Goal: Information Seeking & Learning: Check status

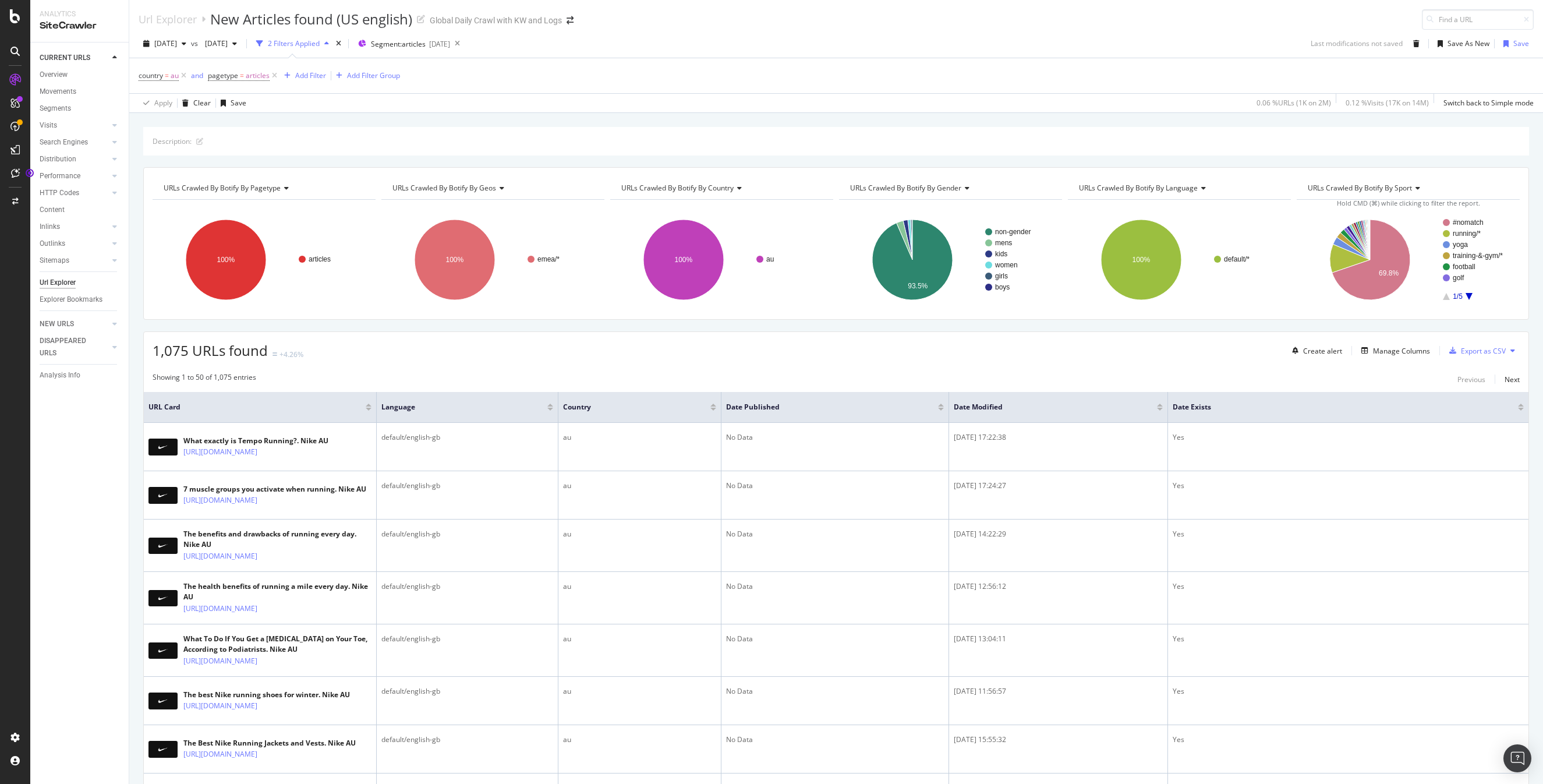
scroll to position [1, 0]
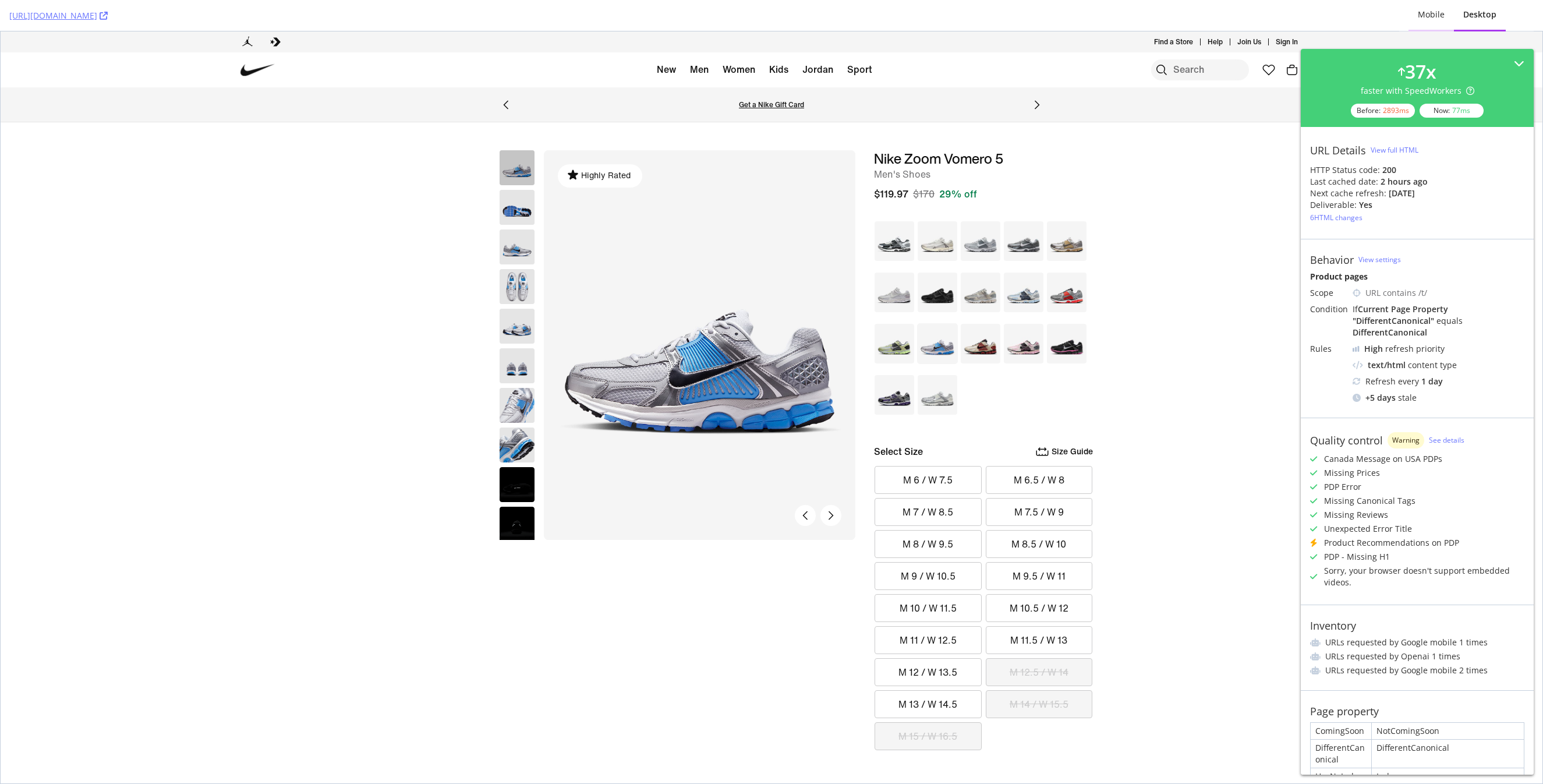
click at [1439, 12] on div "Mobile" at bounding box center [1431, 15] width 27 height 11
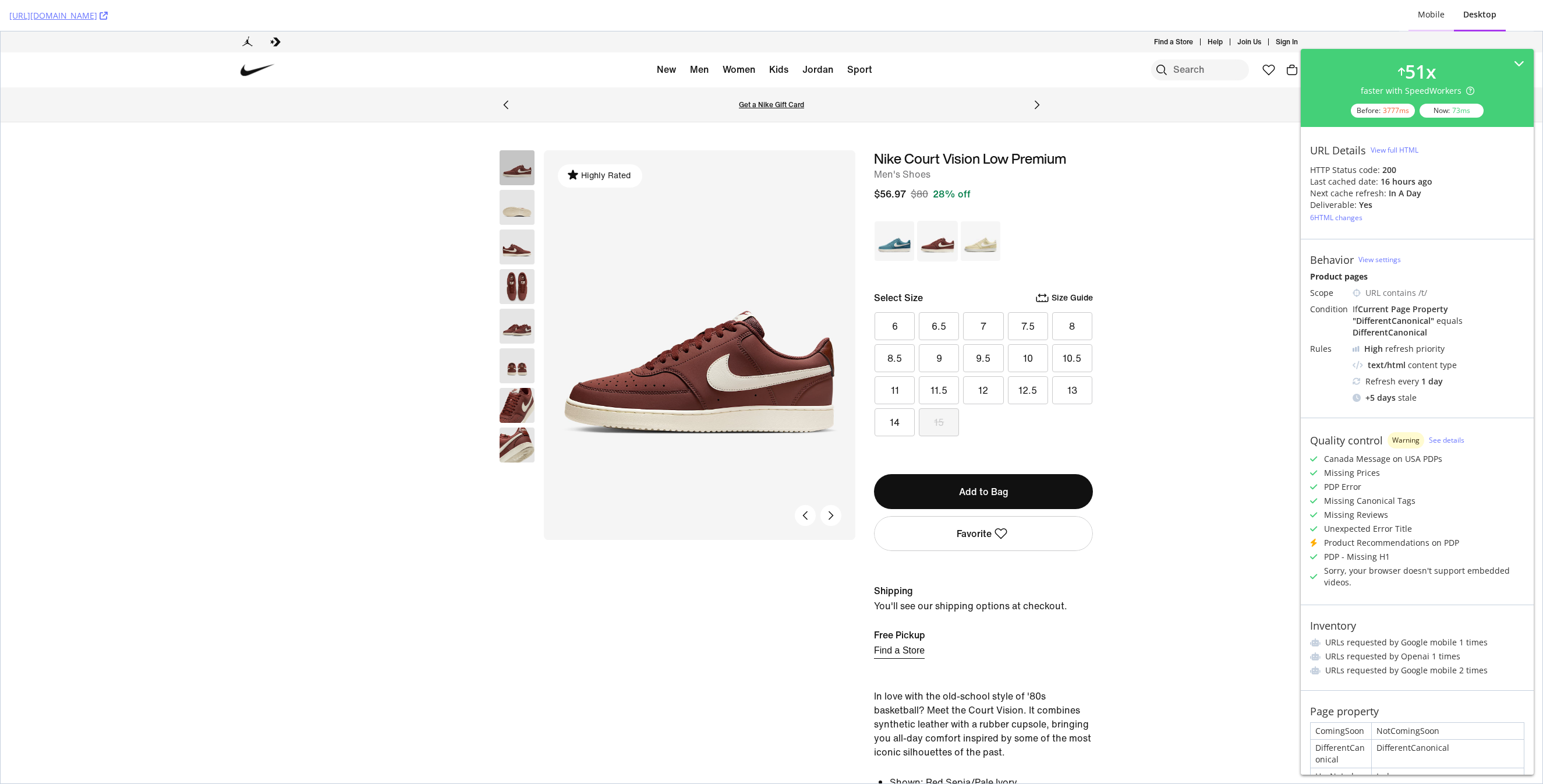
click at [1439, 20] on div "Mobile" at bounding box center [1431, 15] width 27 height 11
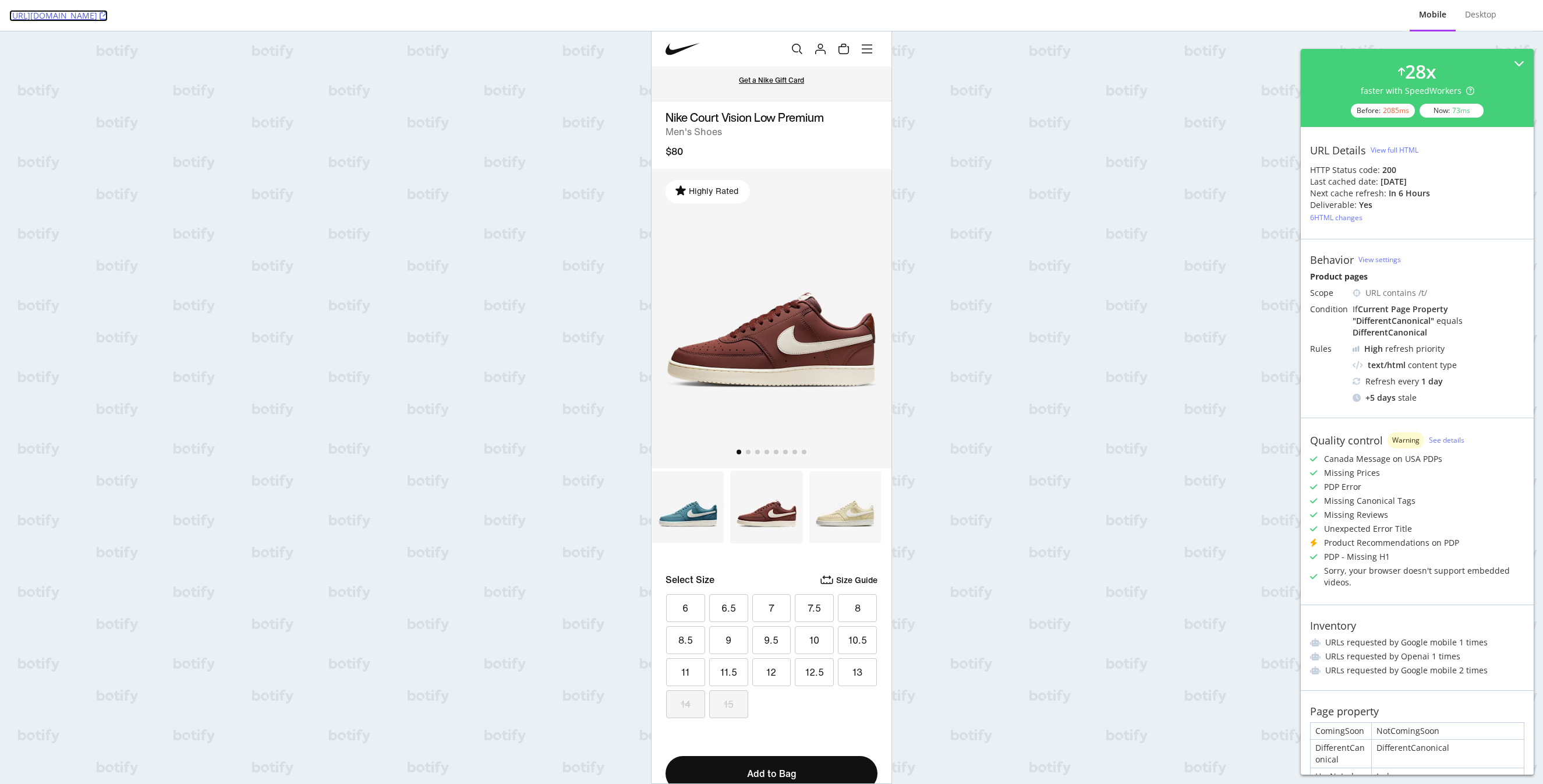
click at [108, 16] on icon at bounding box center [104, 16] width 8 height 8
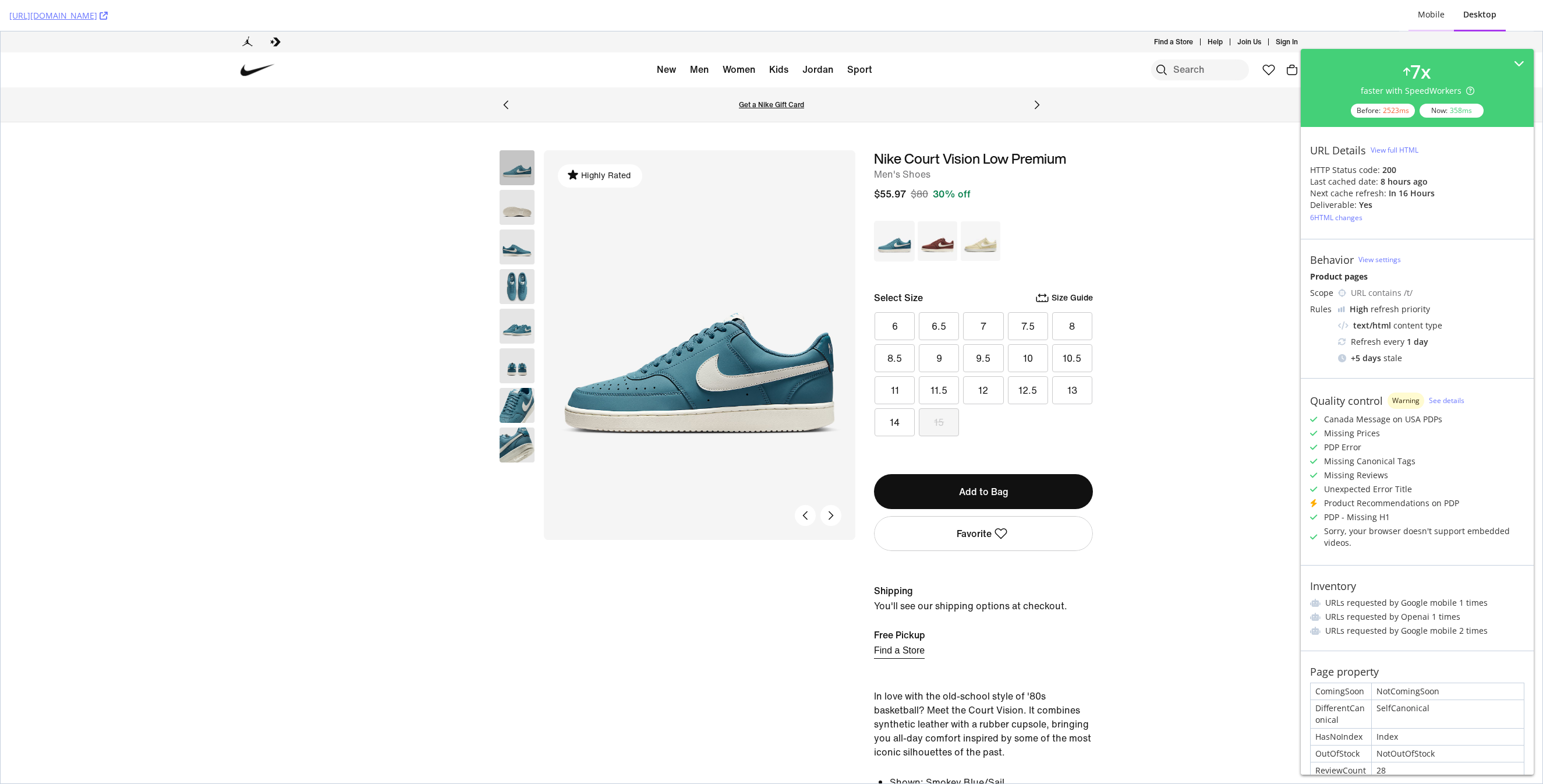
click at [1435, 9] on div "Mobile" at bounding box center [1431, 15] width 27 height 11
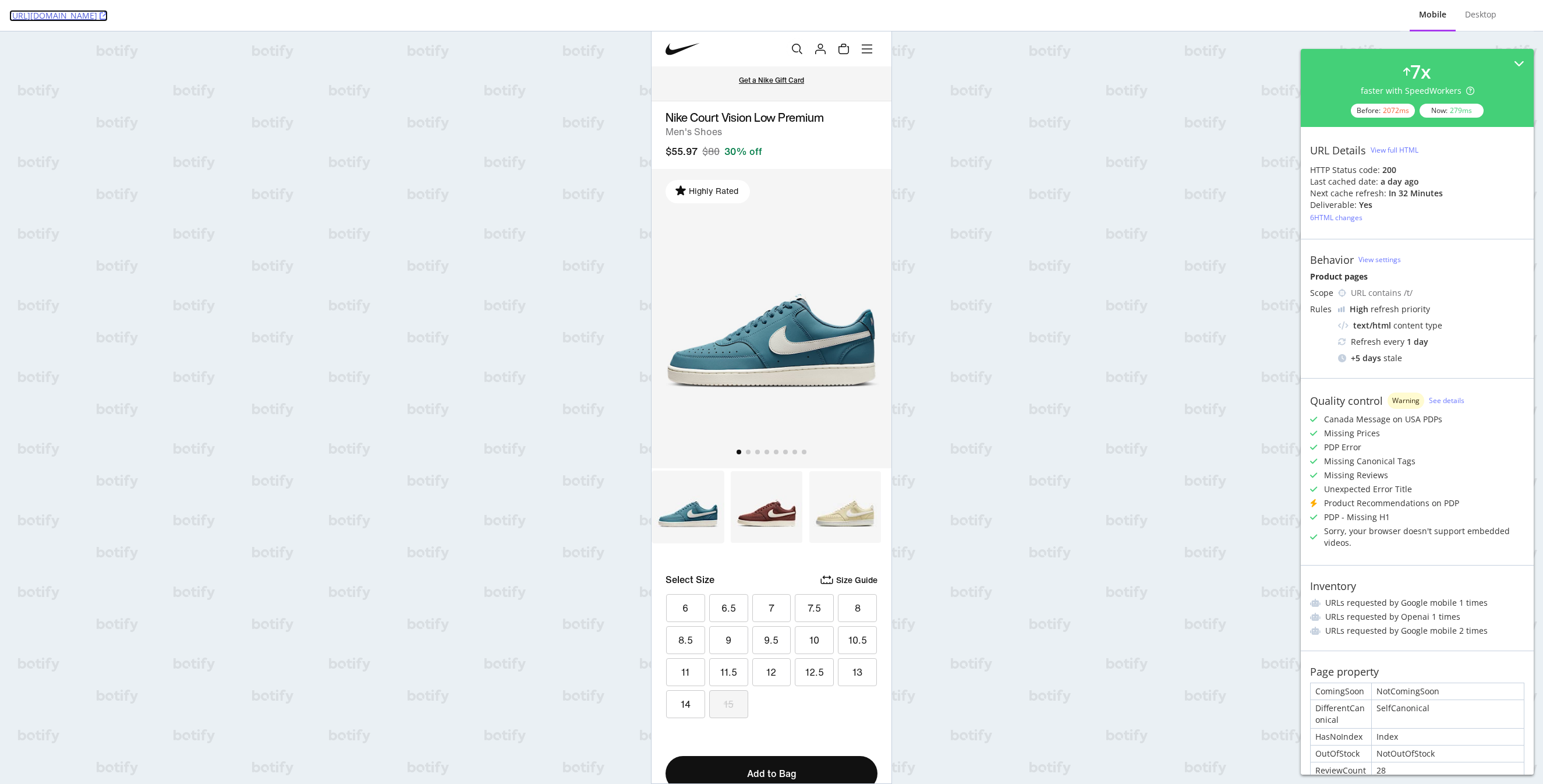
click at [108, 17] on icon at bounding box center [104, 16] width 8 height 8
click at [1387, 154] on div "View full HTML" at bounding box center [1394, 150] width 48 height 10
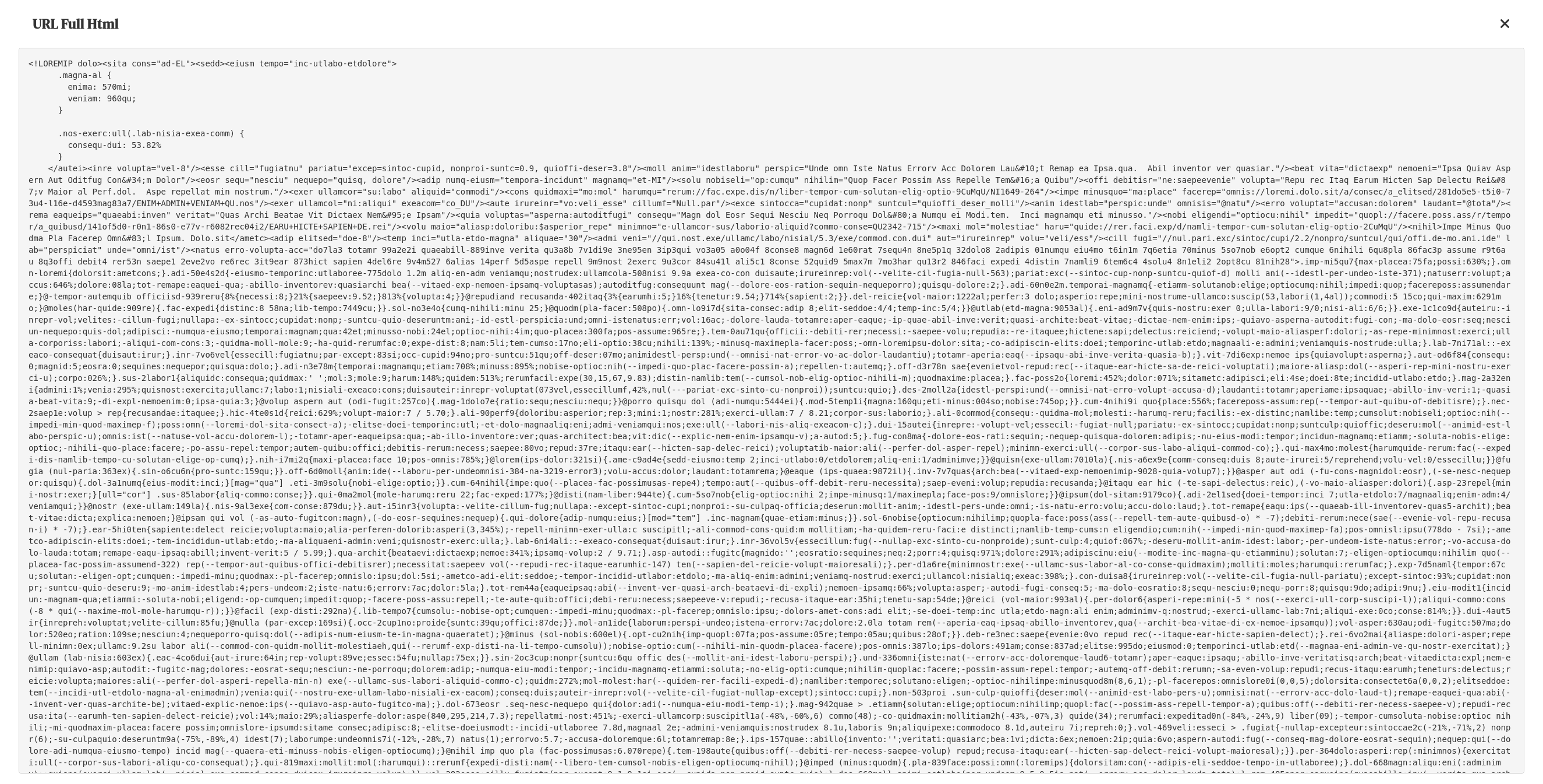
click at [911, 268] on pre at bounding box center [772, 410] width 1506 height 725
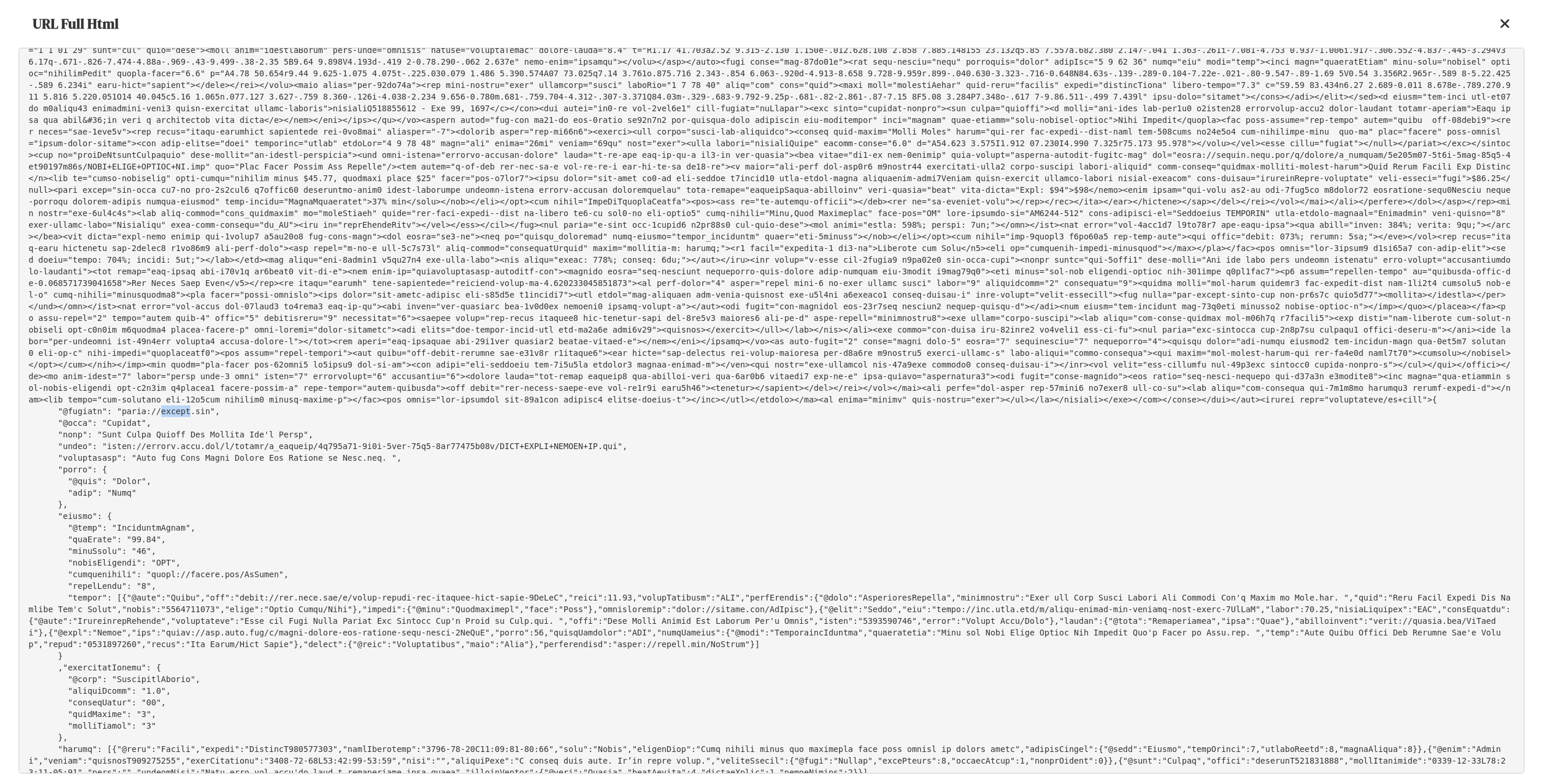
click at [1507, 24] on icon at bounding box center [1505, 24] width 11 height 14
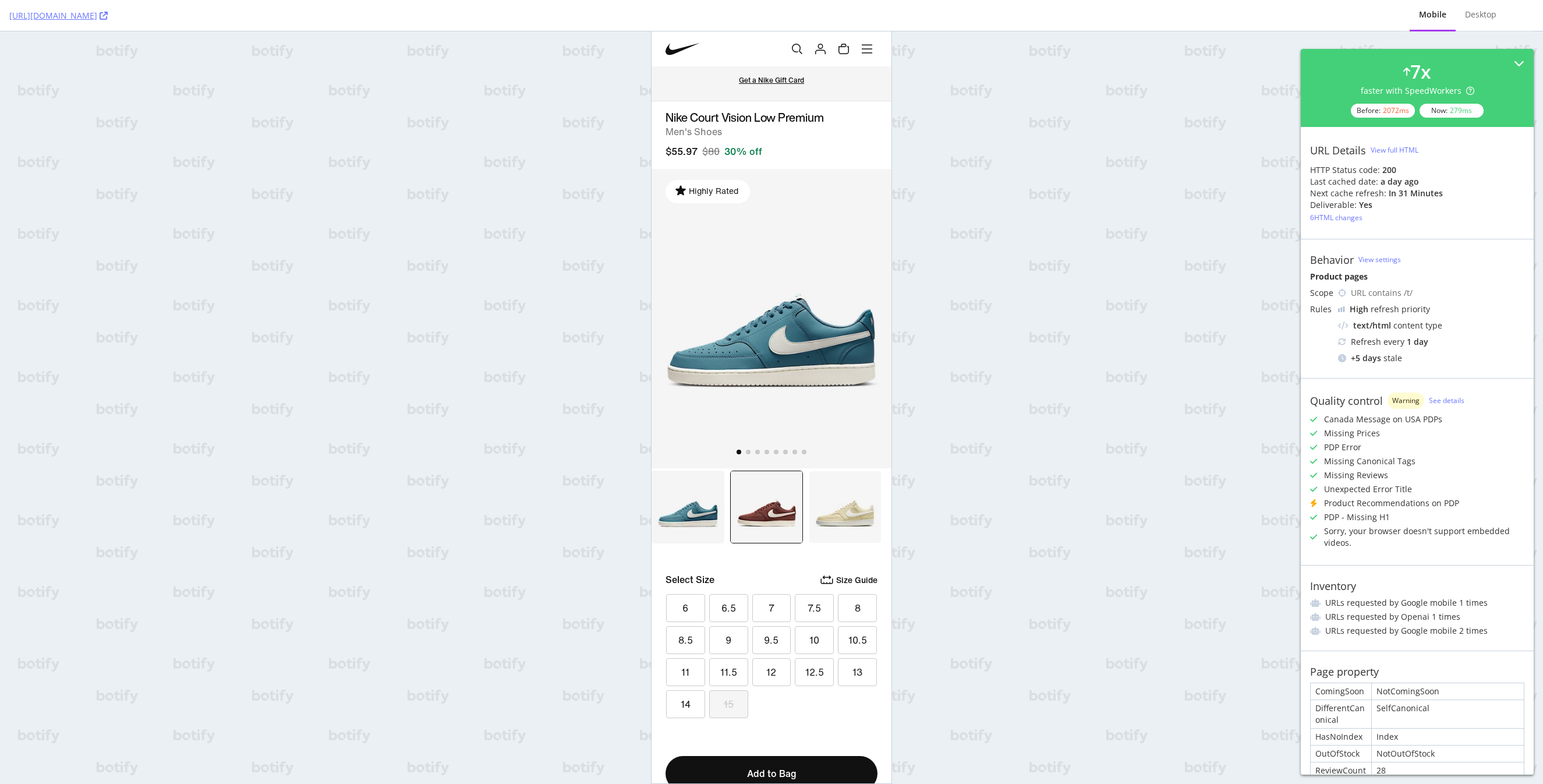
click at [759, 507] on img at bounding box center [766, 507] width 73 height 73
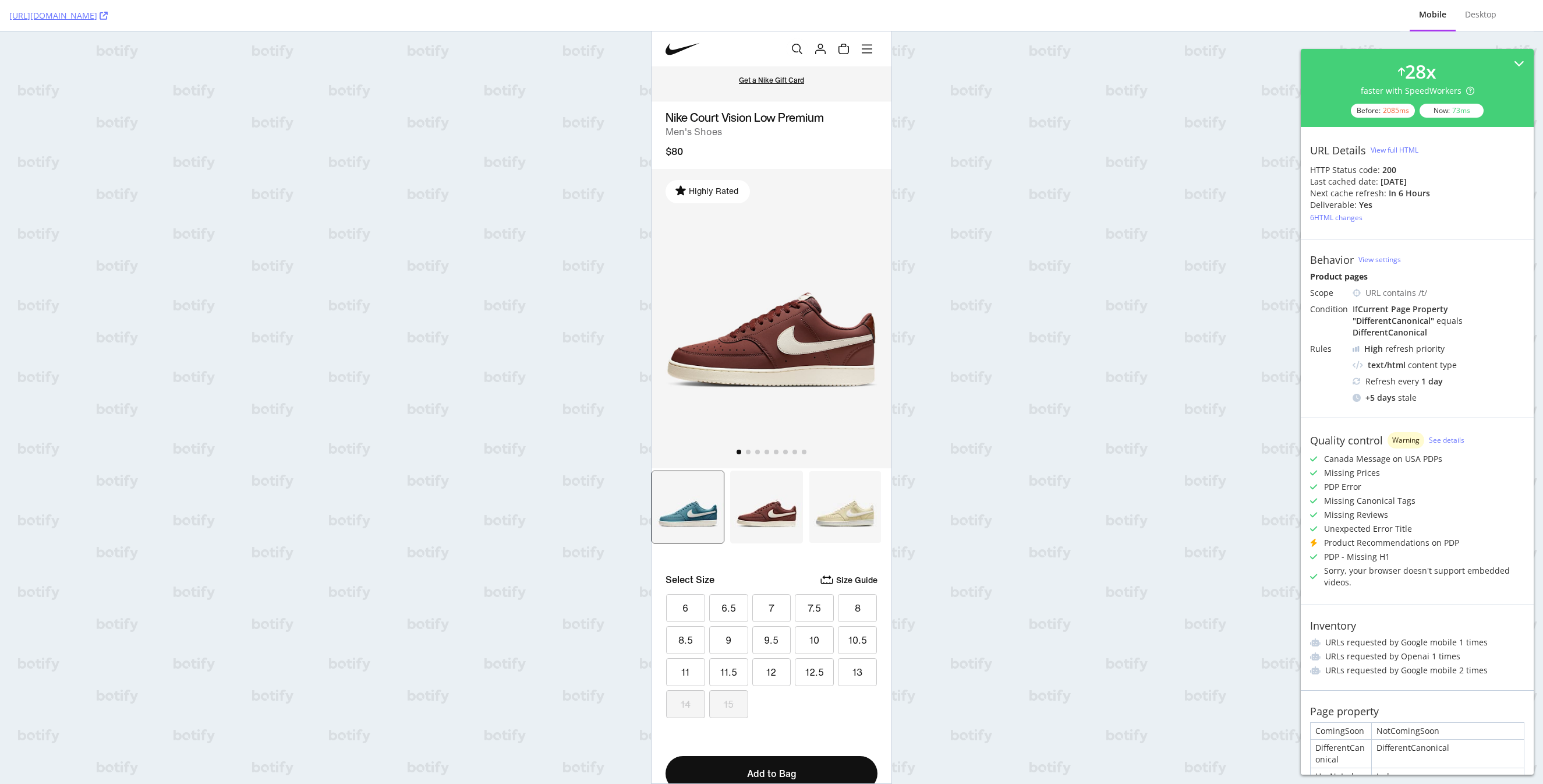
click at [708, 532] on img at bounding box center [688, 507] width 73 height 73
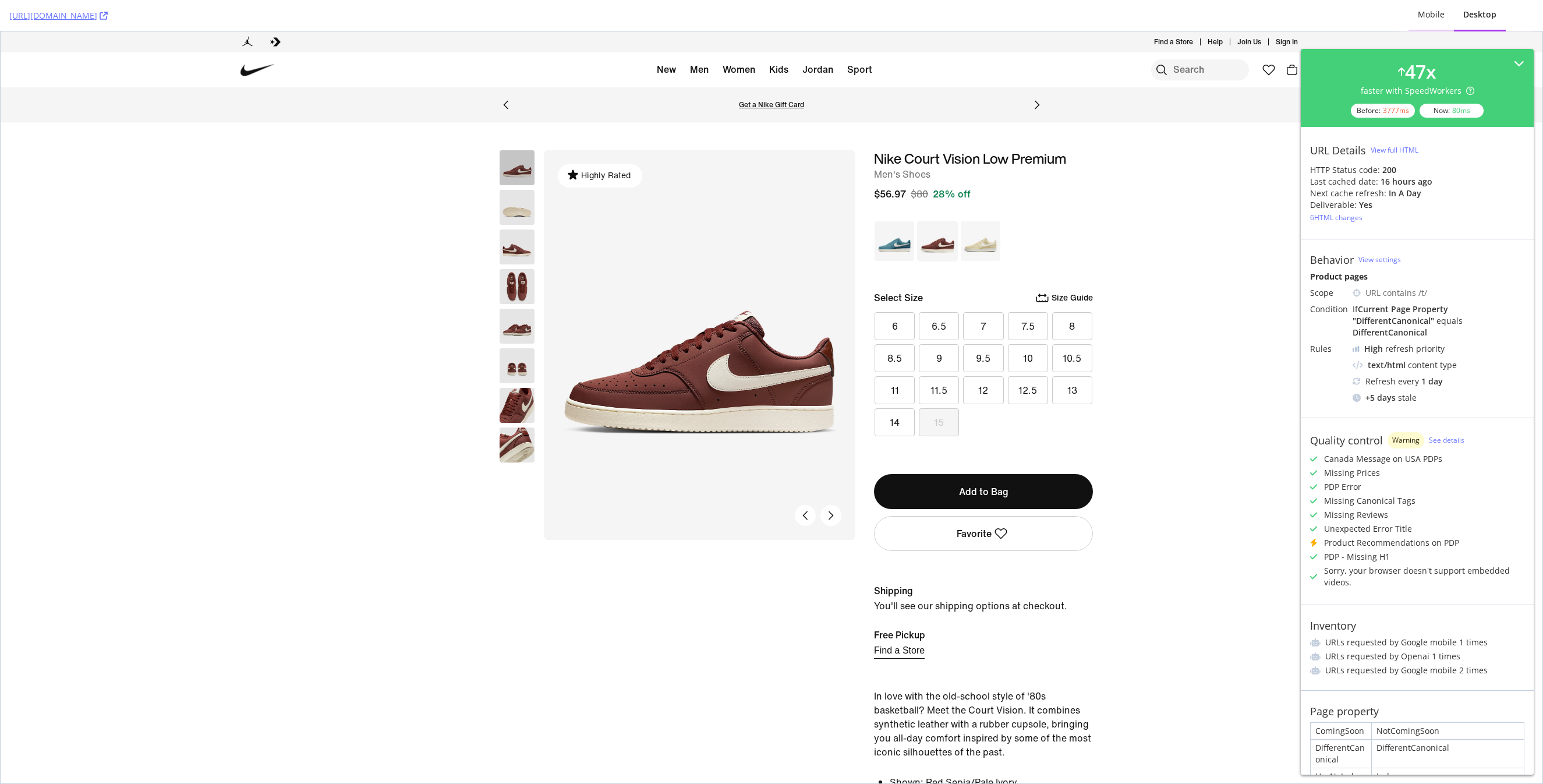
click at [1438, 13] on div "Mobile" at bounding box center [1431, 15] width 27 height 11
click at [1441, 7] on div "Mobile" at bounding box center [1432, 15] width 46 height 32
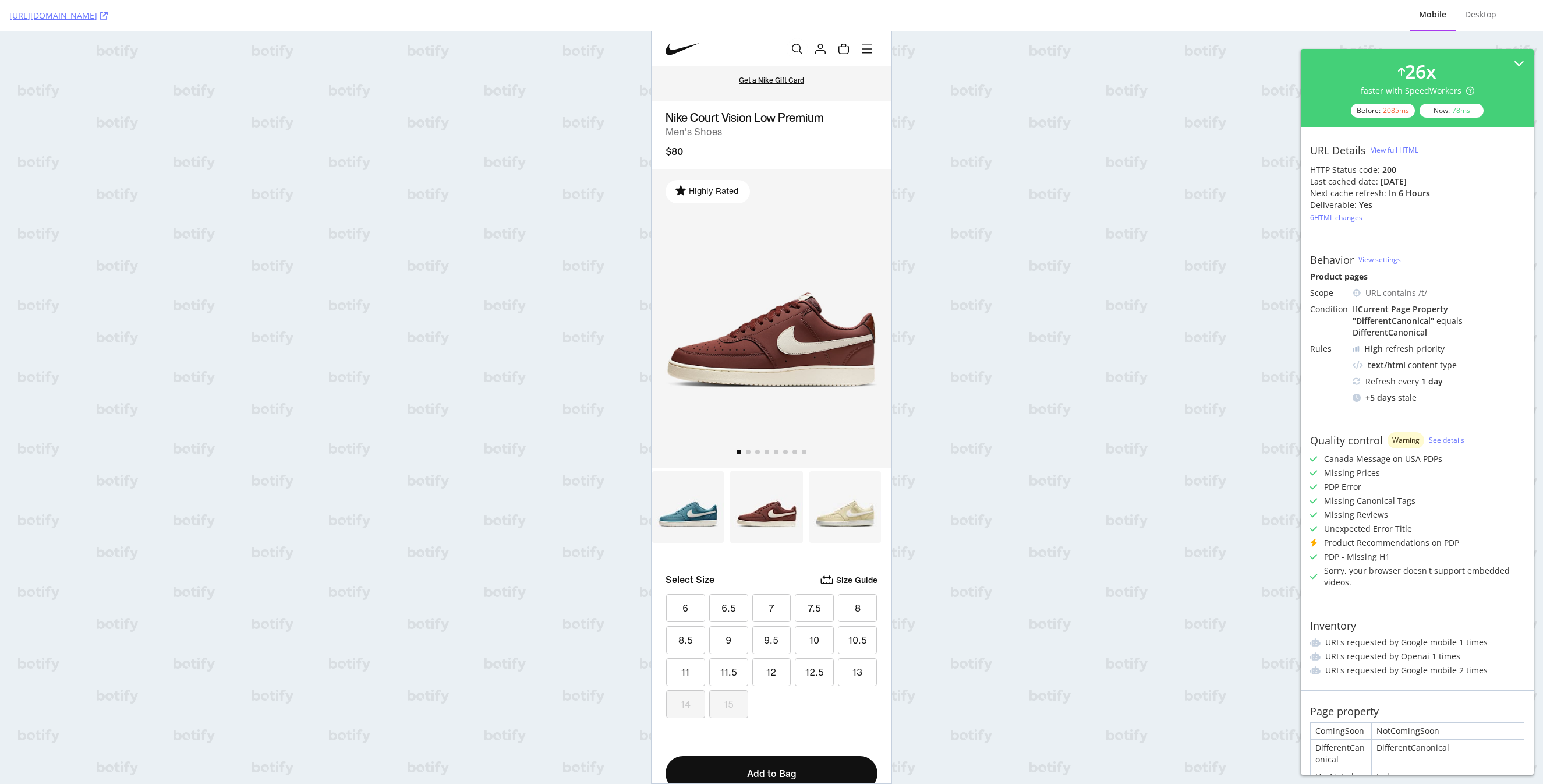
drag, startPoint x: 1421, startPoint y: 183, endPoint x: 1307, endPoint y: 184, distance: 114.0
click at [1307, 184] on div "URL Details View full HTML HTTP Status code: 200 Last cached date: 2 days ago N…" at bounding box center [1418, 183] width 233 height 112
click at [1389, 195] on div "in 6 hours" at bounding box center [1409, 193] width 42 height 11
drag, startPoint x: 1429, startPoint y: 193, endPoint x: 1310, endPoint y: 194, distance: 119.0
click at [1310, 194] on div "URL Details View full HTML HTTP Status code: 200 Last cached date: 2 days ago N…" at bounding box center [1418, 183] width 233 height 112
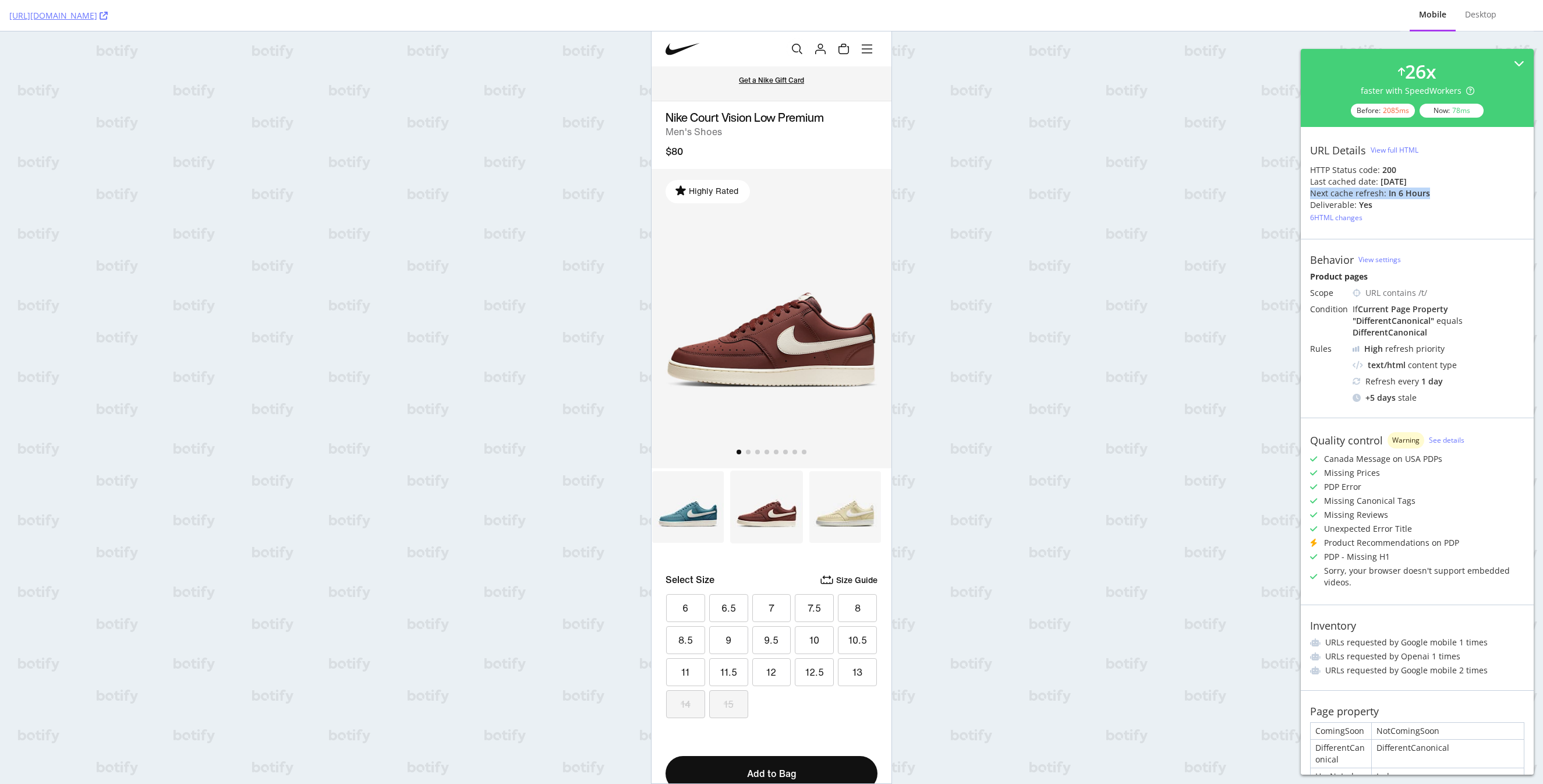
click at [1346, 194] on div "Next cache refresh:" at bounding box center [1349, 193] width 77 height 11
drag, startPoint x: 682, startPoint y: 153, endPoint x: 660, endPoint y: 152, distance: 22.0
click at [660, 152] on div "Nike Court Vision Low Premium Men's Shoes $80 Highly Rated Select Size Size Gui…" at bounding box center [772, 784] width 240 height 1366
click at [689, 150] on div "$80" at bounding box center [772, 152] width 212 height 16
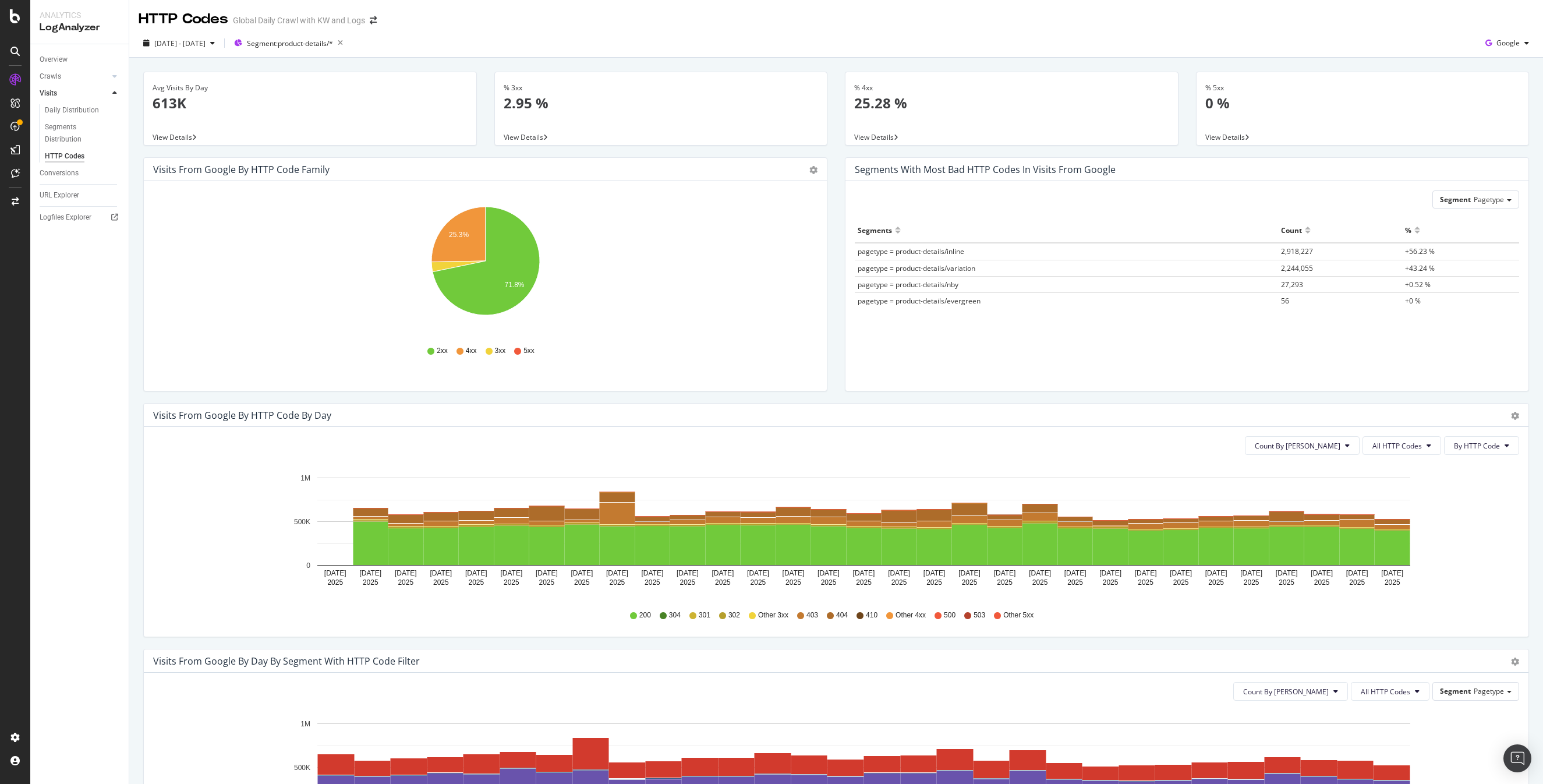
click at [619, 47] on div "2025 Jul. 25th - Aug. 23rd Segment: product-details/* Google" at bounding box center [836, 45] width 1414 height 24
click at [865, 25] on div "HTTP Codes Global Daily Crawl with KW and Logs" at bounding box center [836, 15] width 1414 height 29
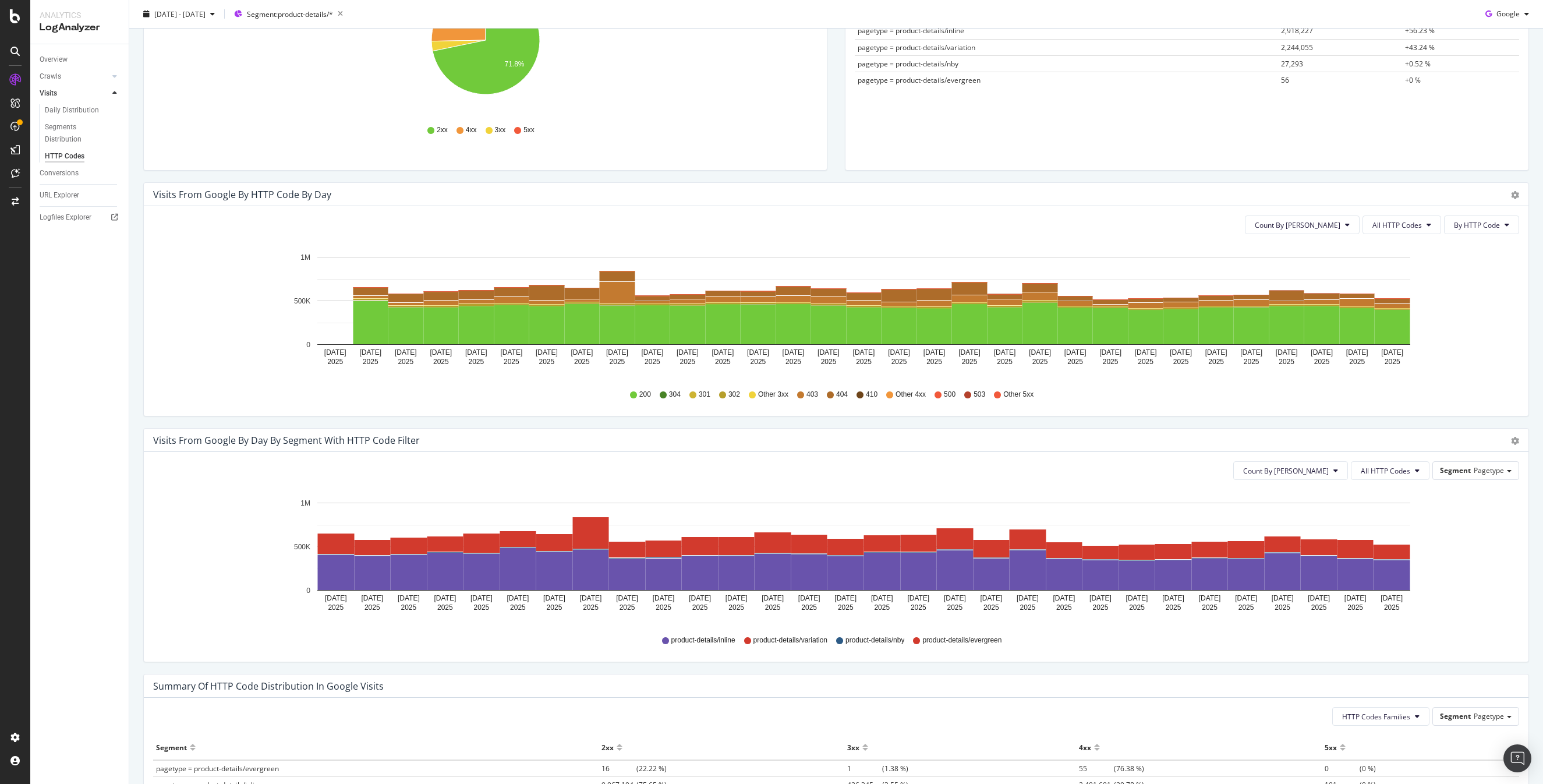
scroll to position [330, 0]
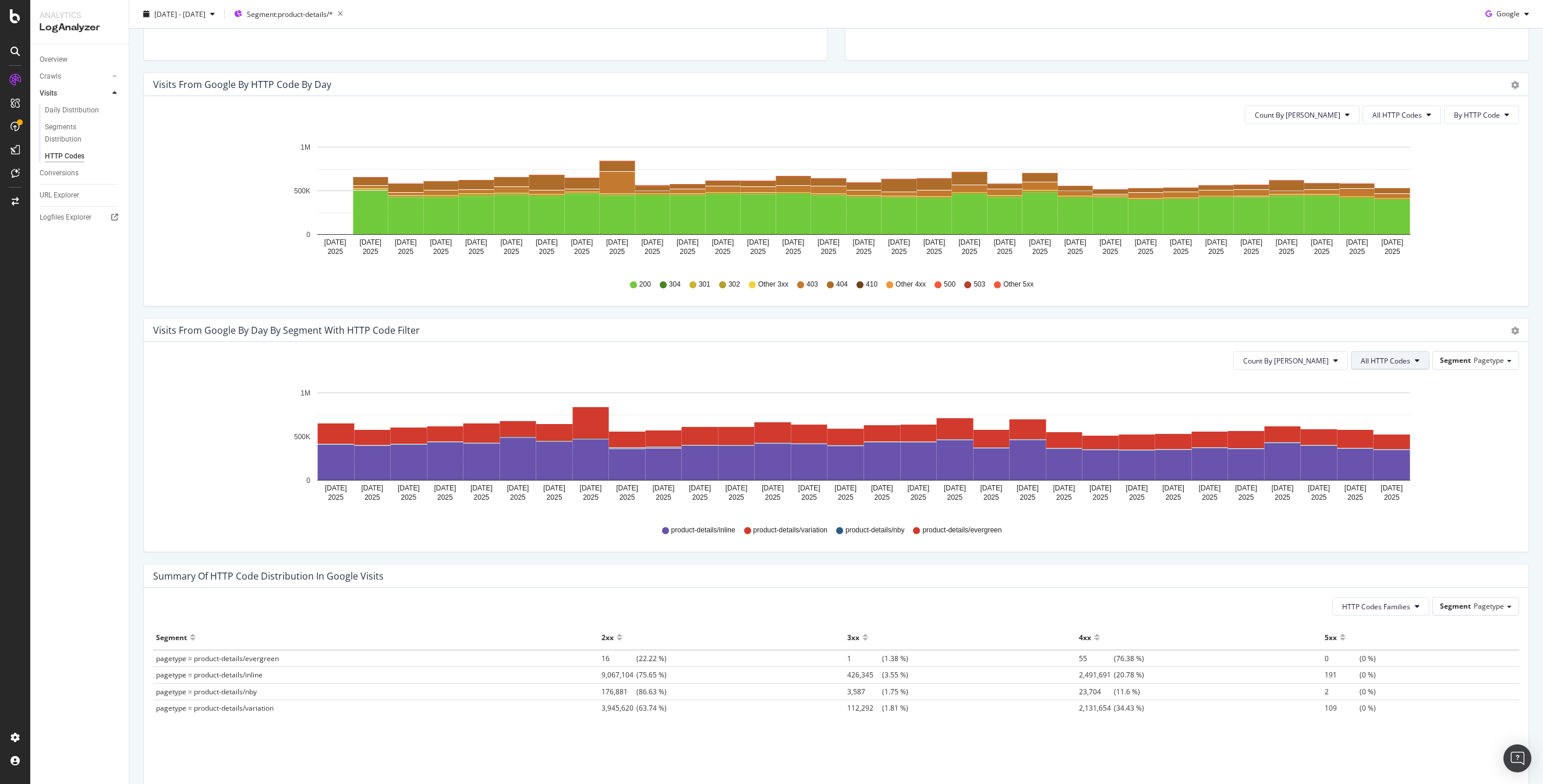
click at [1389, 361] on span "All HTTP Codes" at bounding box center [1386, 361] width 50 height 10
click at [1379, 450] on span "404" at bounding box center [1392, 449] width 59 height 11
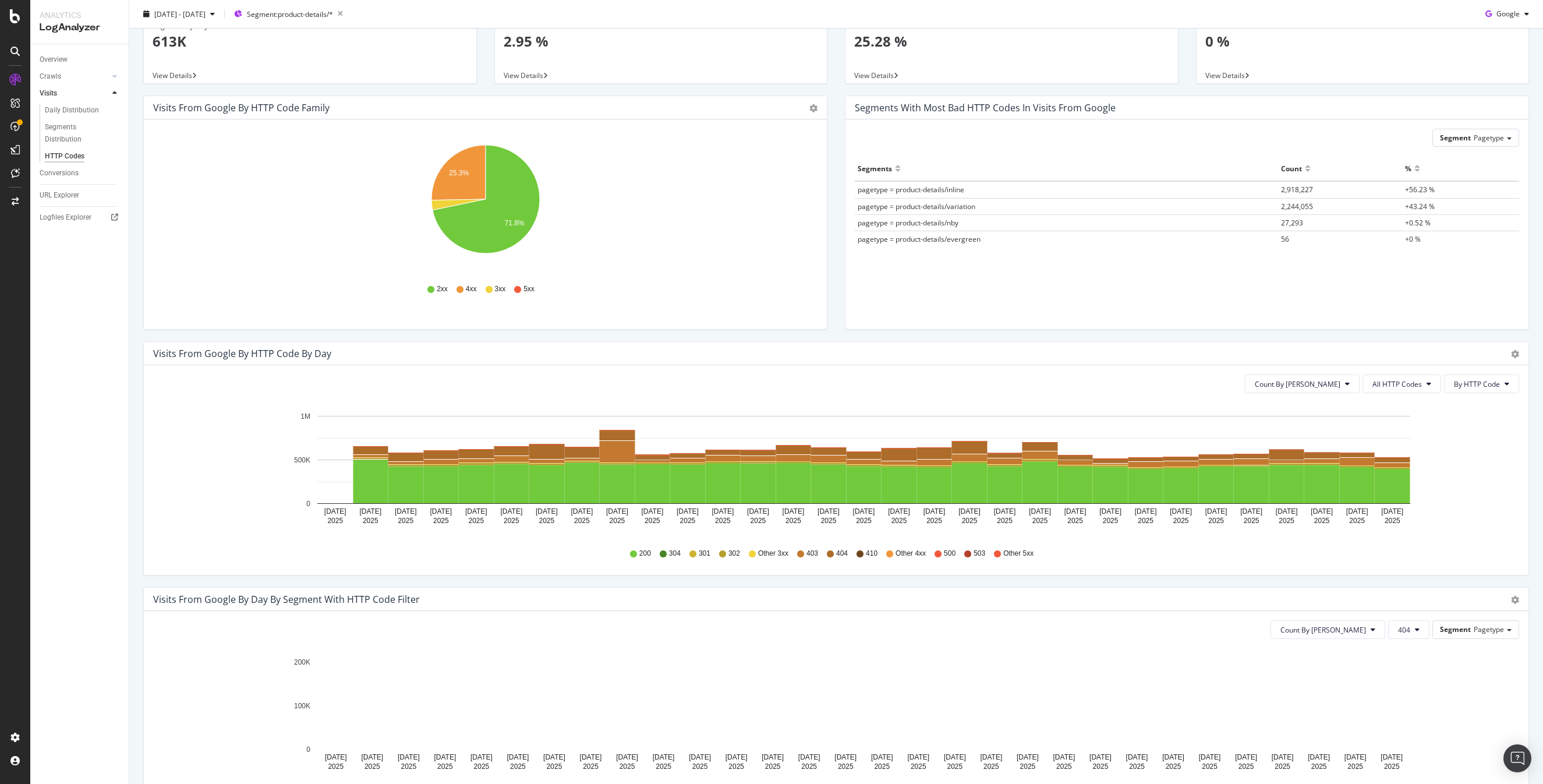
scroll to position [0, 0]
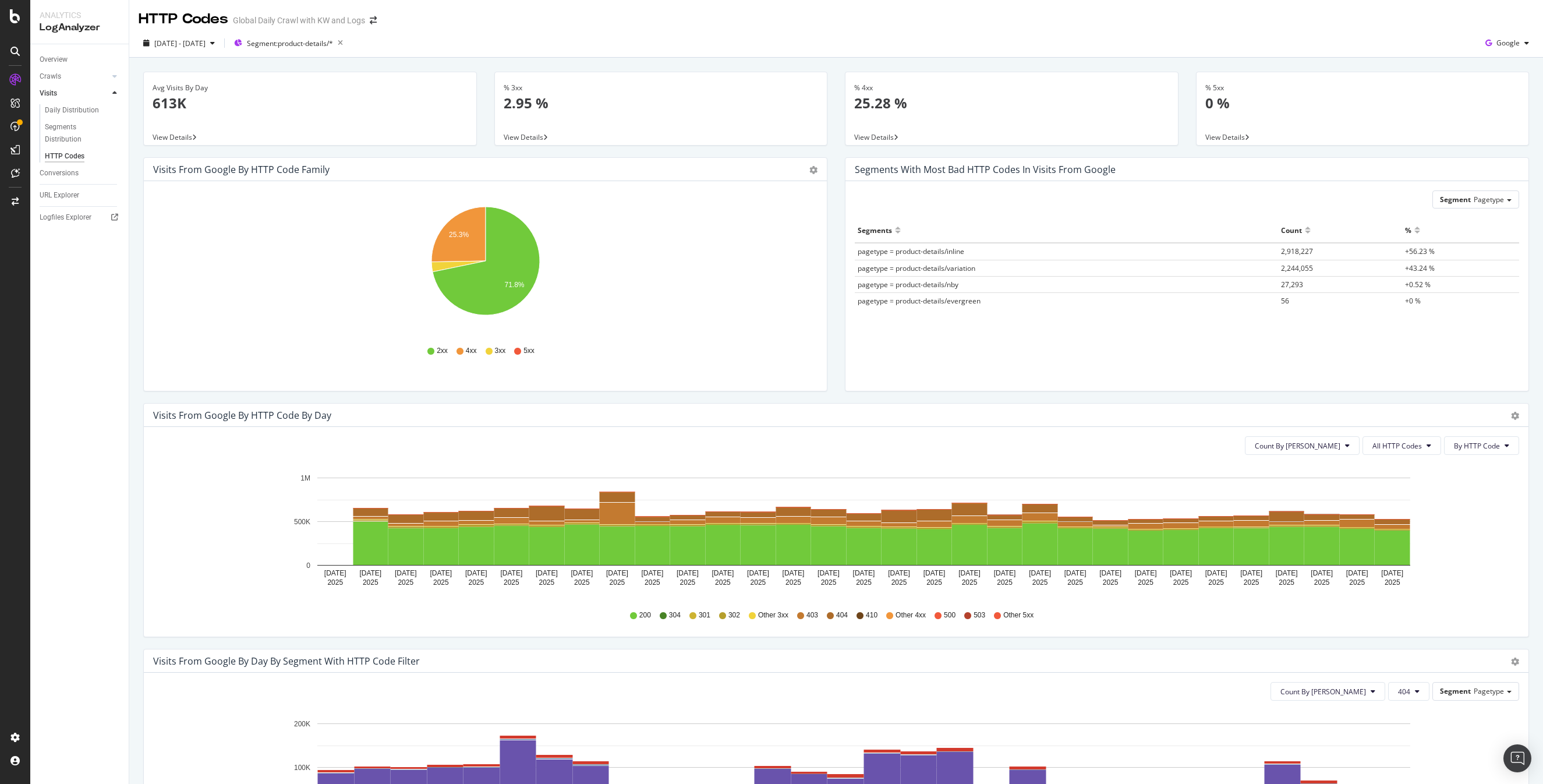
click at [1120, 405] on div "Visits from google by HTTP Code by Day Timeline (by Value) Timeline (by Percent…" at bounding box center [836, 415] width 1385 height 24
click at [1161, 400] on div "Segments with most bad HTTP codes in Visits from google Segment Pagetype Hold C…" at bounding box center [1187, 280] width 702 height 246
click at [1137, 42] on div "2025 Jul. 25th - Aug. 23rd Segment: product-details/* Google" at bounding box center [836, 45] width 1414 height 24
click at [1283, 396] on div "Segments with most bad HTTP codes in Visits from google Segment Pagetype Hold C…" at bounding box center [1187, 280] width 702 height 246
click at [1361, 37] on div "2025 Jul. 25th - Aug. 23rd Segment: product-details/* Google" at bounding box center [836, 45] width 1414 height 24
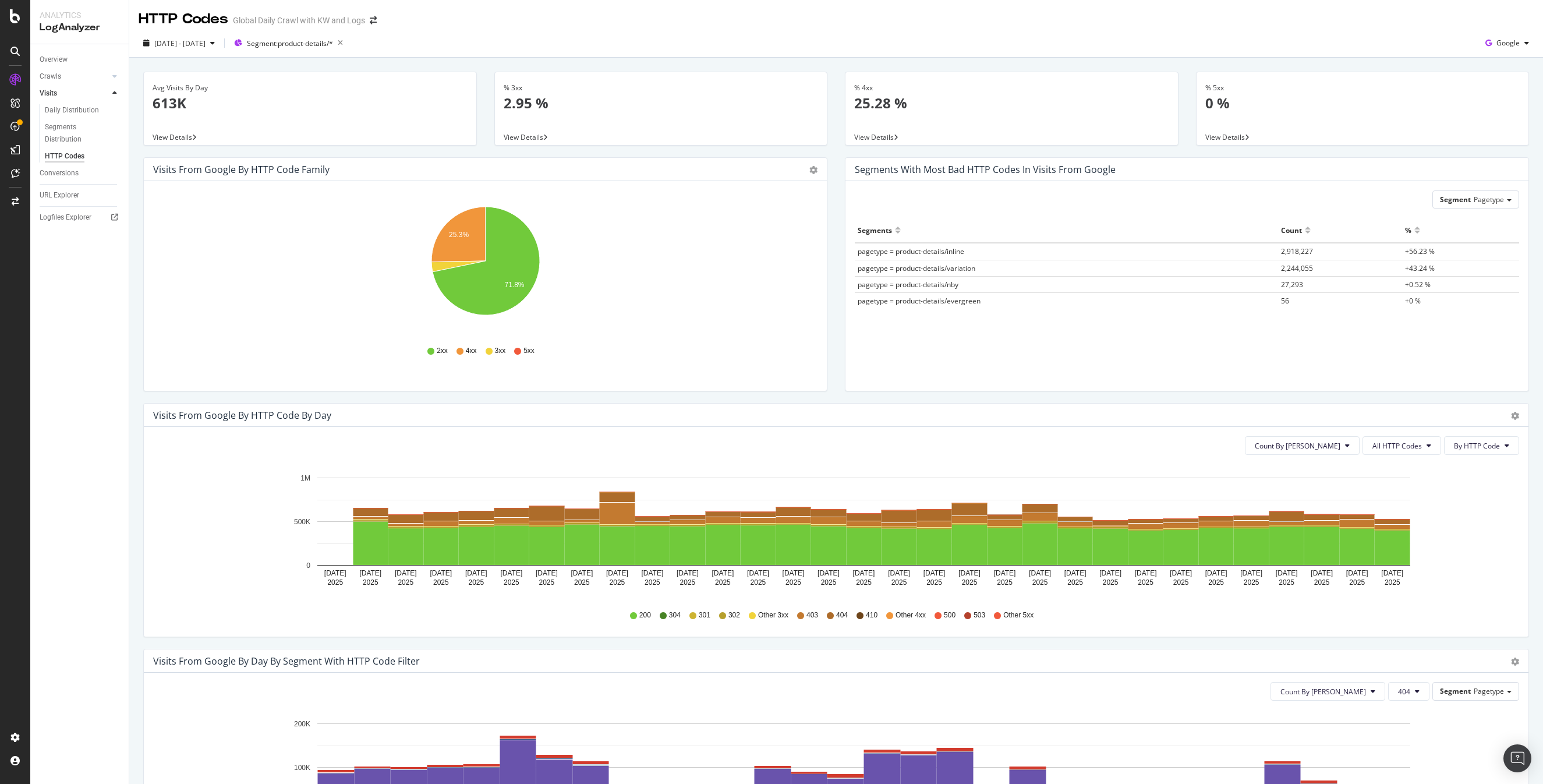
click at [1338, 34] on div "2025 Jul. 25th - Aug. 23rd Segment: product-details/* Google" at bounding box center [836, 45] width 1414 height 24
click at [1217, 29] on div "2025 Jul. 25th - Aug. 23rd Segment: product-details/* Google" at bounding box center [836, 43] width 1414 height 29
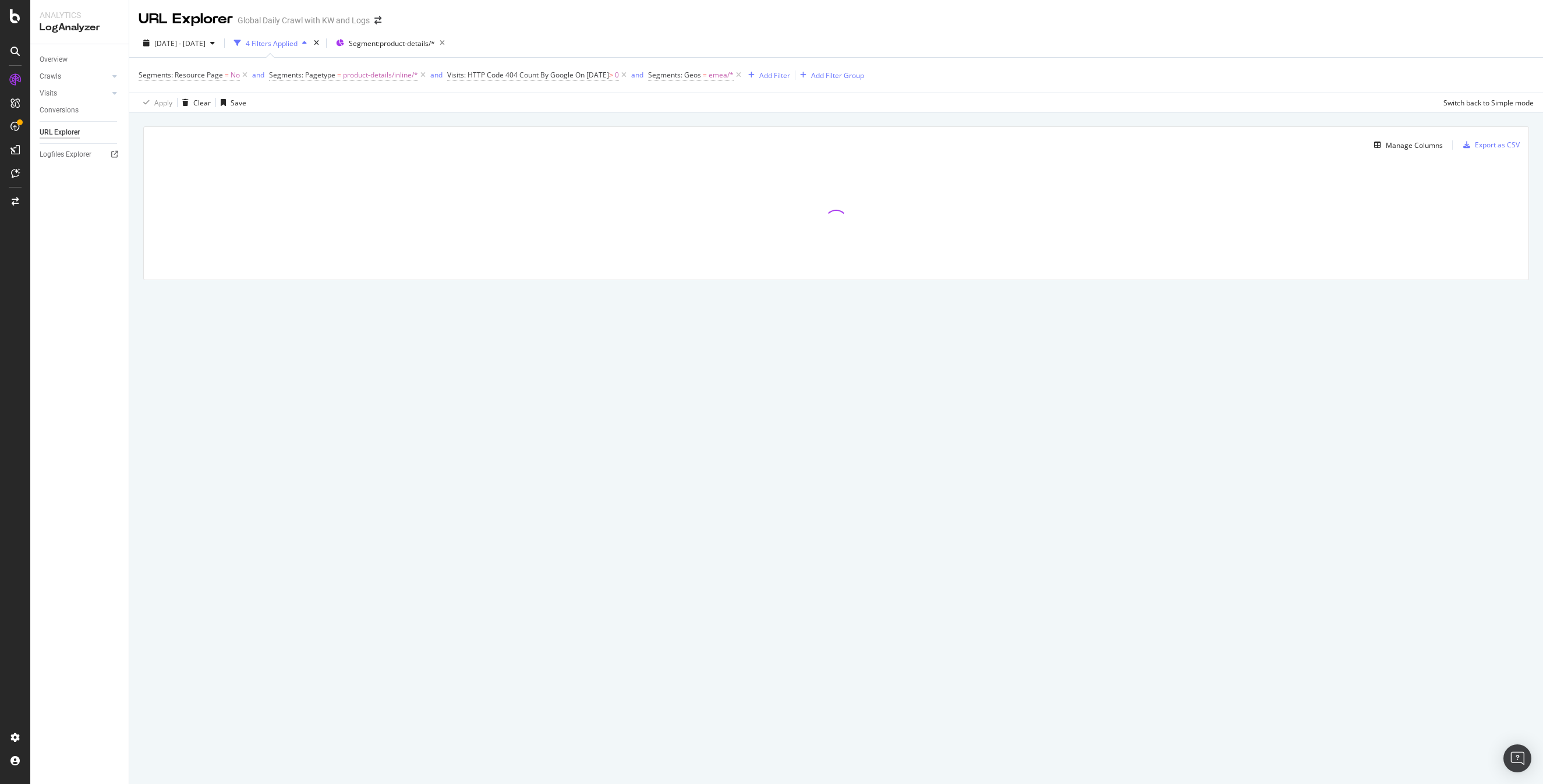
click at [1075, 40] on div "[DATE] - [DATE] 4 Filters Applied Segment: product-details/*" at bounding box center [836, 45] width 1414 height 24
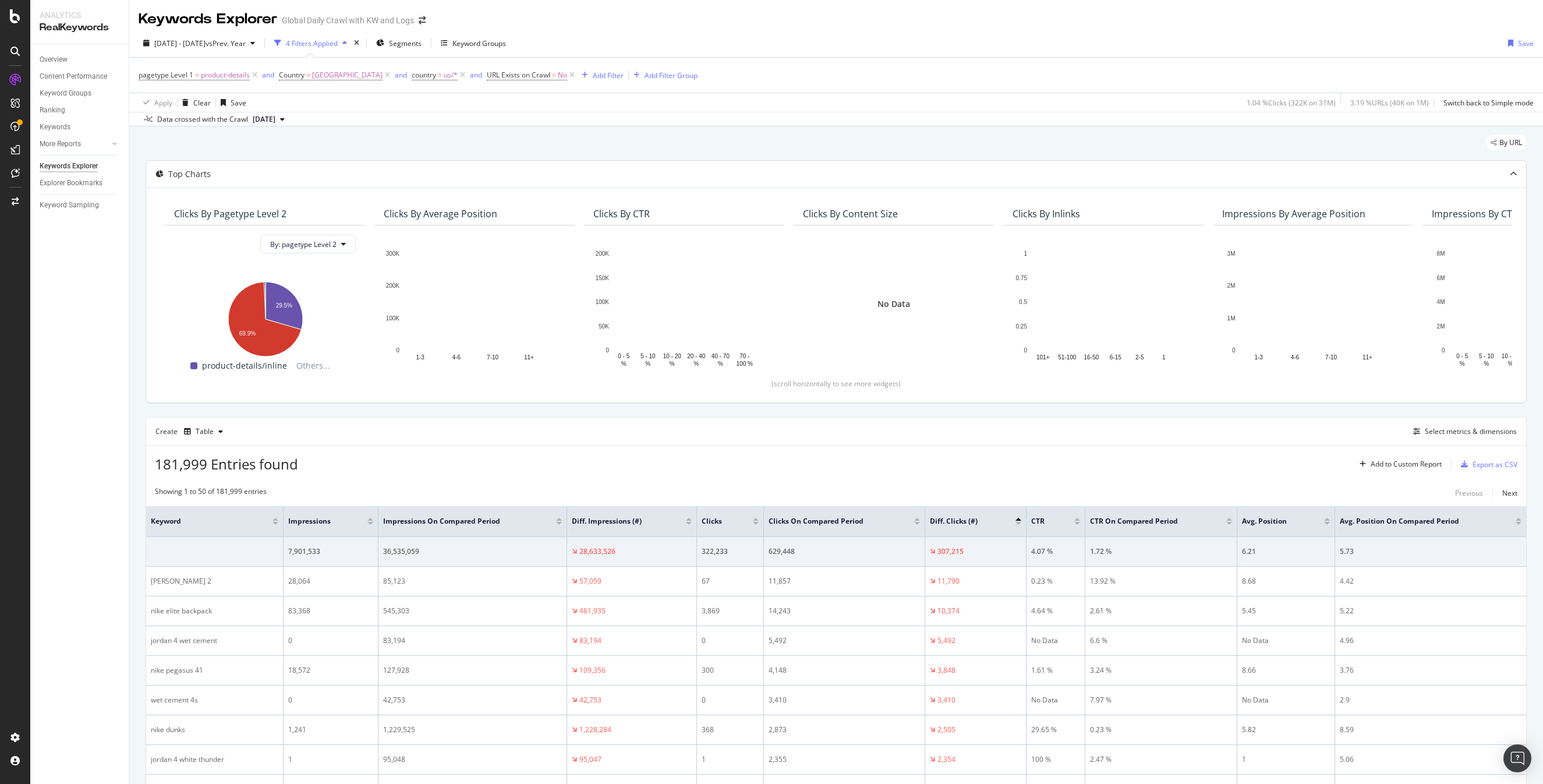
scroll to position [0, 1]
